Goal: Find specific page/section: Find specific page/section

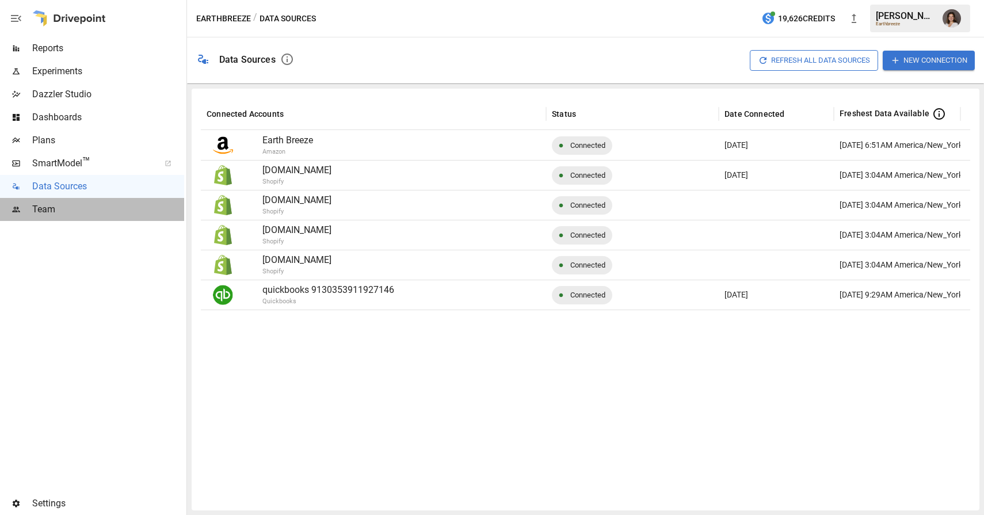
click at [96, 219] on div "Team" at bounding box center [92, 209] width 184 height 23
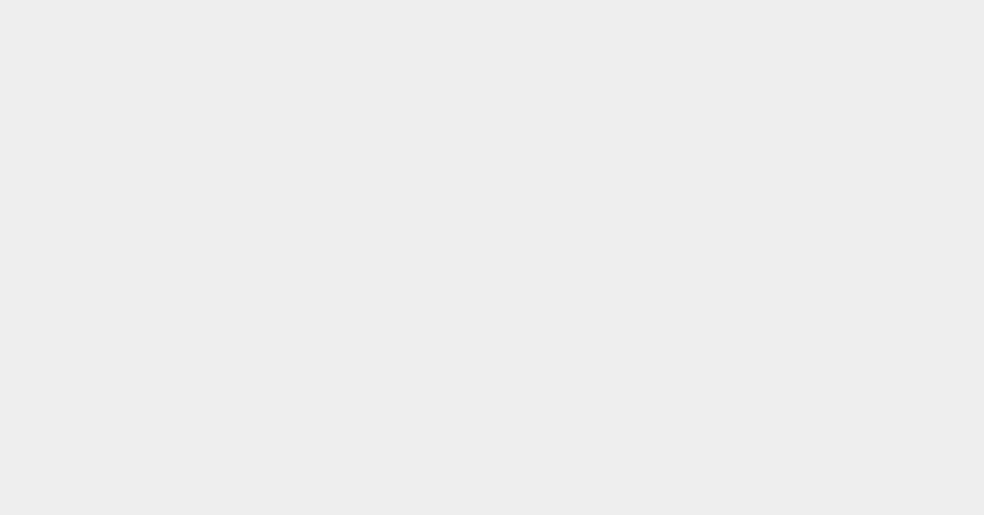
click at [108, 0] on html at bounding box center [492, 0] width 984 height 0
